Goal: Transaction & Acquisition: Purchase product/service

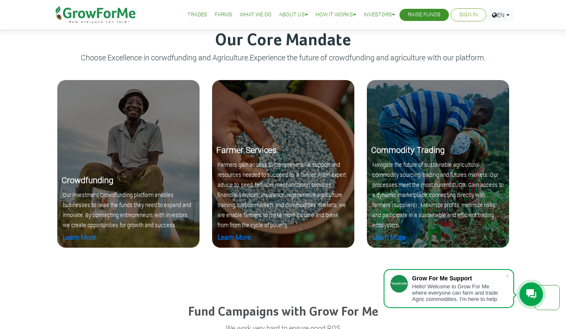
scroll to position [869, 0]
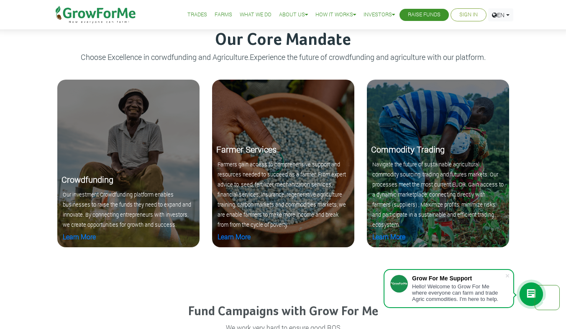
click at [70, 216] on small "Our investment Crowdfunding platform enables businesses to raise the funds they…" at bounding box center [127, 209] width 129 height 37
click at [77, 239] on link "Learn More" at bounding box center [79, 236] width 33 height 9
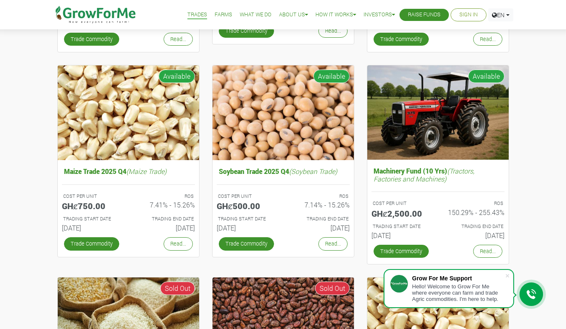
scroll to position [266, 0]
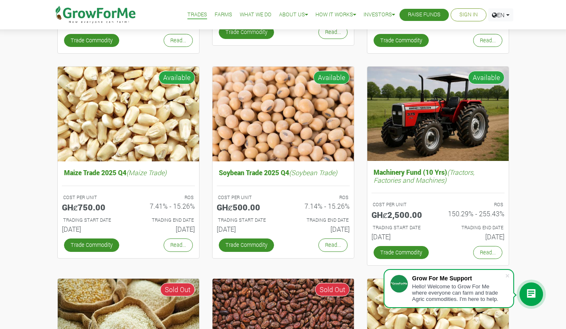
click at [488, 249] on link "Read..." at bounding box center [487, 252] width 29 height 13
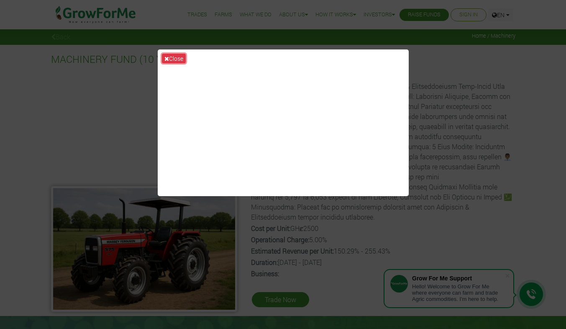
click at [173, 62] on button "Close" at bounding box center [174, 59] width 24 height 10
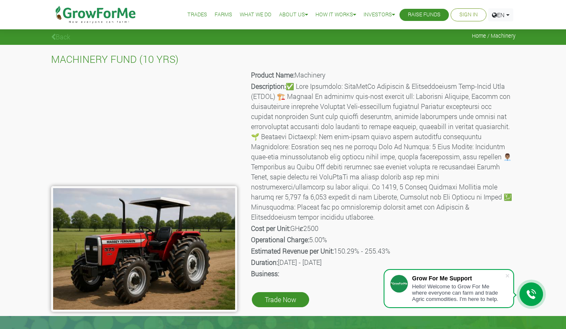
click at [40, 200] on div "MACHINERY FUND (10 YRS) Product Name: Machinery Description: Cost per Unit: GHȼ…" at bounding box center [283, 180] width 566 height 271
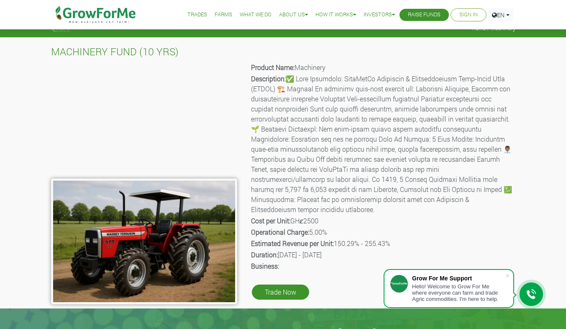
scroll to position [7, 0]
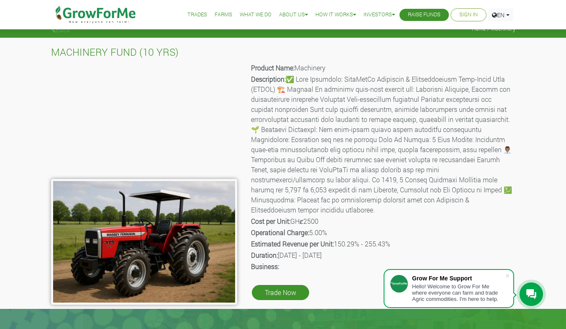
click at [286, 285] on link "Trade Now" at bounding box center [280, 292] width 57 height 15
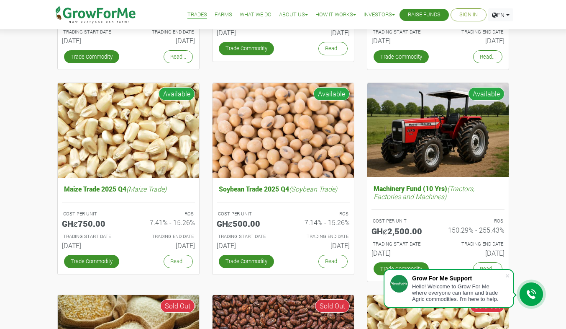
scroll to position [250, 0]
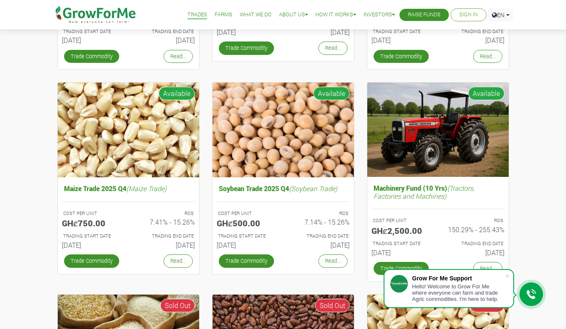
click at [73, 266] on link "Trade Commodity" at bounding box center [91, 260] width 55 height 13
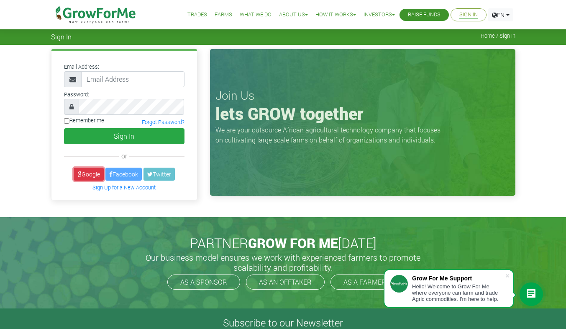
click at [79, 176] on icon at bounding box center [79, 174] width 4 height 6
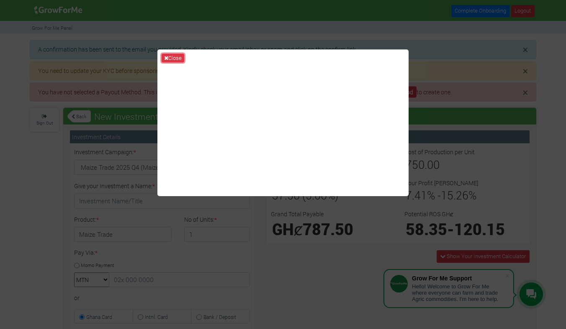
click at [172, 59] on button "Close" at bounding box center [173, 58] width 23 height 9
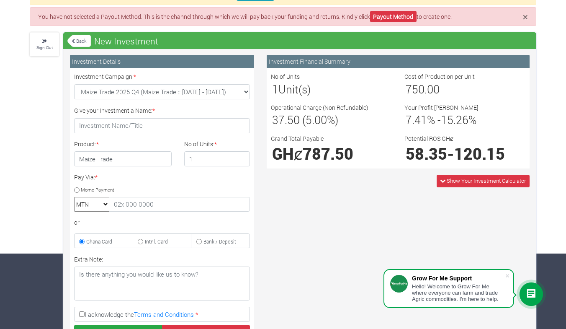
scroll to position [74, 0]
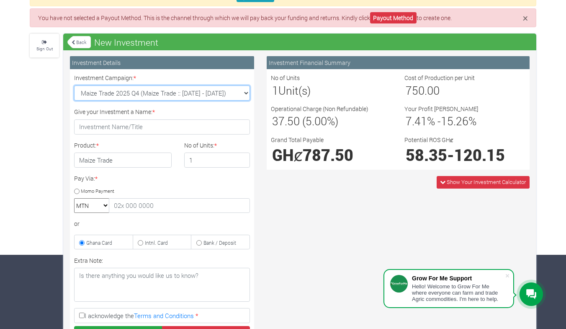
click at [246, 88] on select "Maize Trade 2025 Q4 (Maize Trade :: [DATE] - [DATE]) Cashew Trade 2025 Q4 (Cash…" at bounding box center [162, 92] width 176 height 15
click at [13, 114] on div "× A confirmation has been sent to the email you provided. Kindly check your ema…" at bounding box center [283, 200] width 566 height 469
